Goal: Task Accomplishment & Management: Use online tool/utility

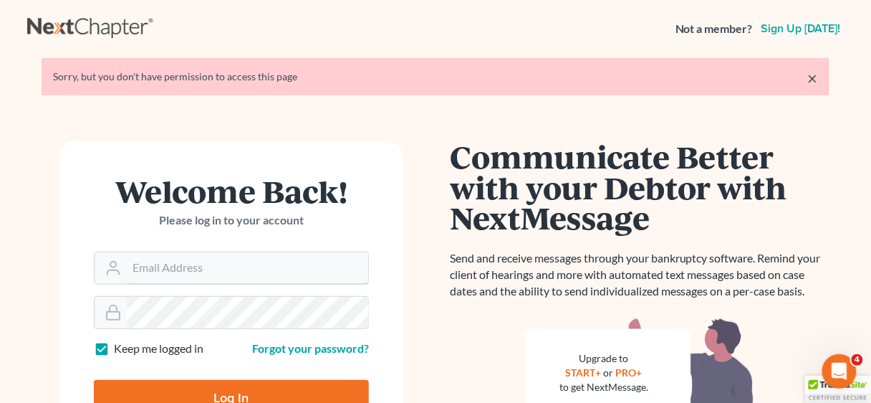
type input "[EMAIL_ADDRESS][DOMAIN_NAME]"
click at [241, 387] on input "Log In" at bounding box center [231, 398] width 275 height 36
type input "Thinking..."
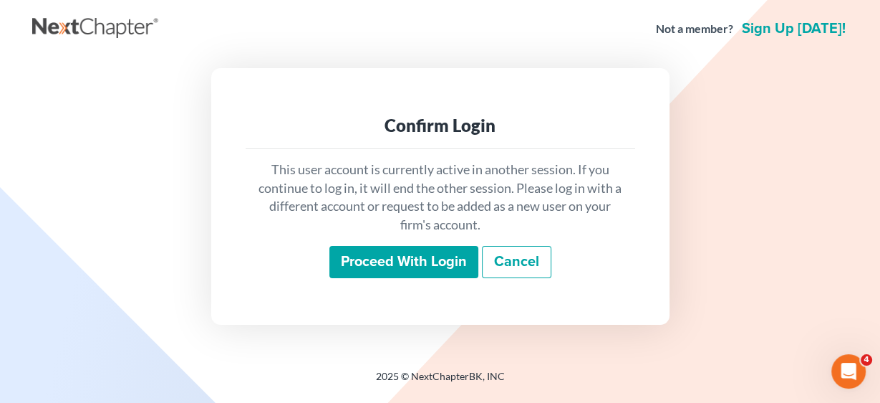
click at [380, 261] on input "Proceed with login" at bounding box center [403, 262] width 149 height 33
